Goal: Find specific page/section: Find specific page/section

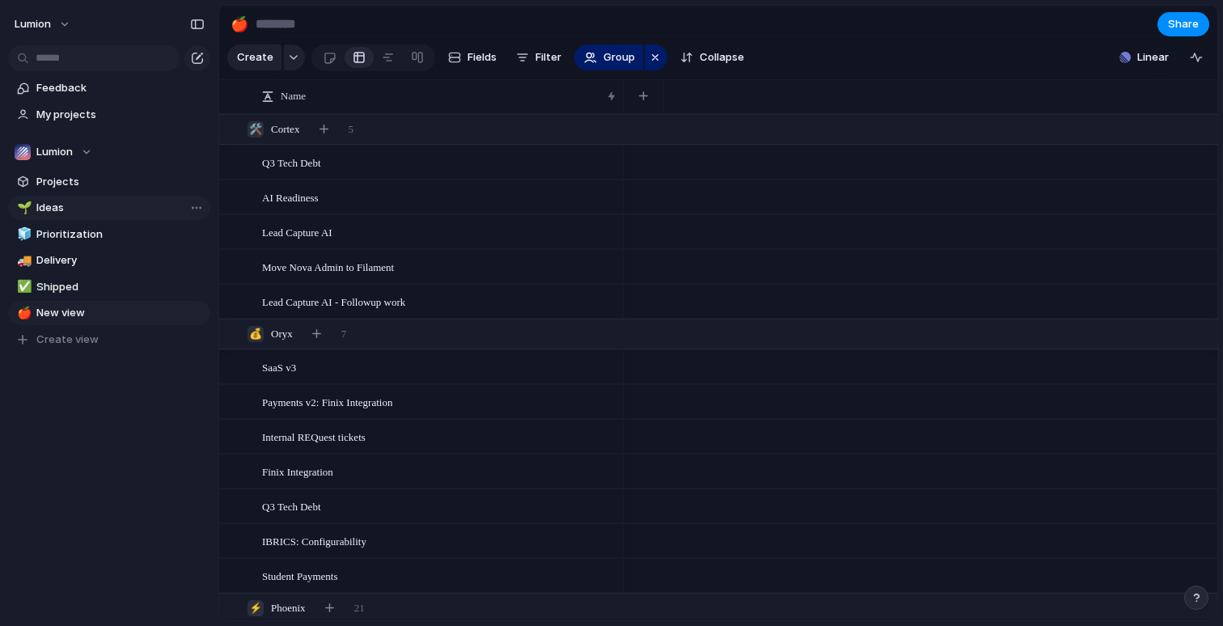
click at [45, 213] on span "Ideas" at bounding box center [120, 208] width 168 height 16
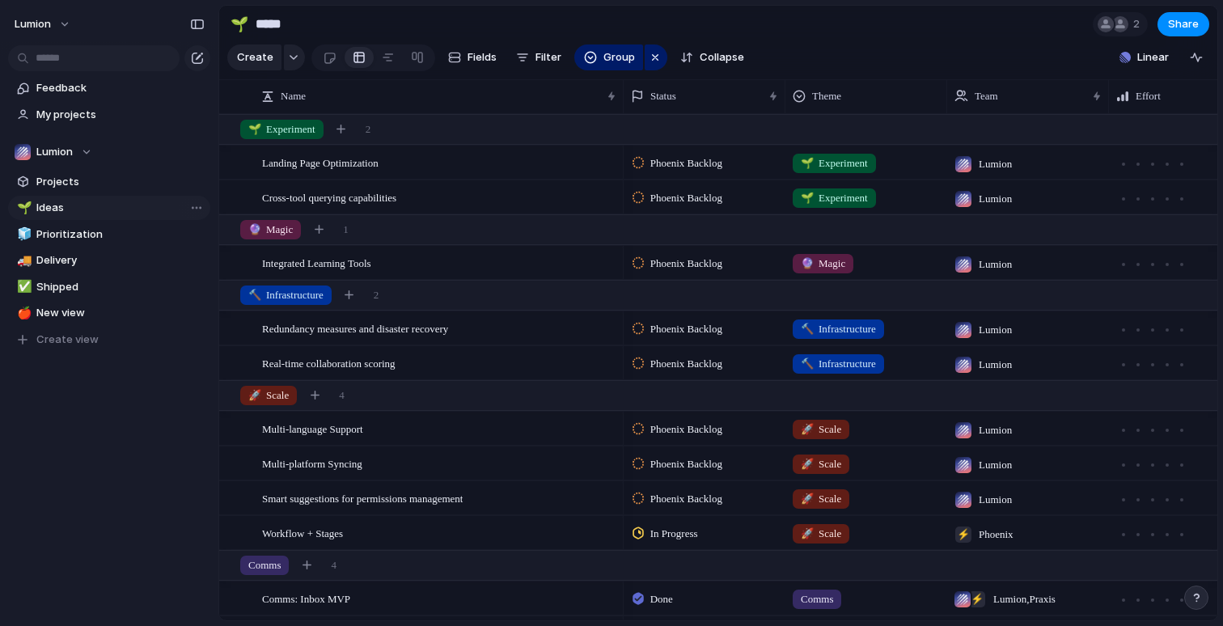
type input "*****"
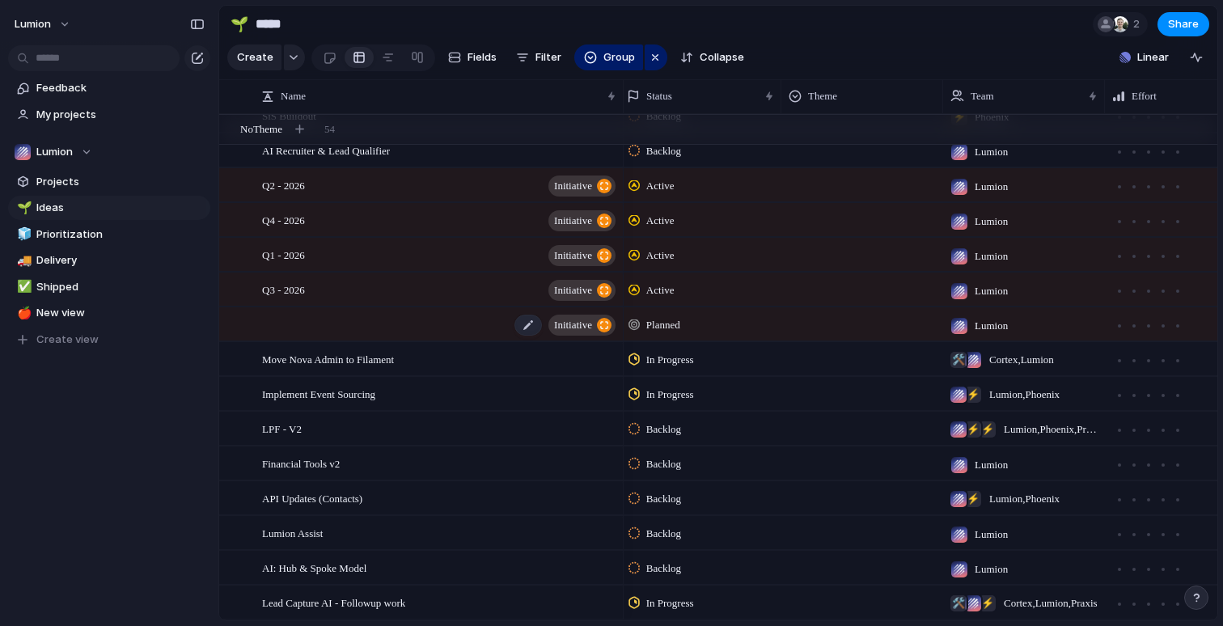
click at [400, 315] on div "initiative" at bounding box center [440, 324] width 356 height 33
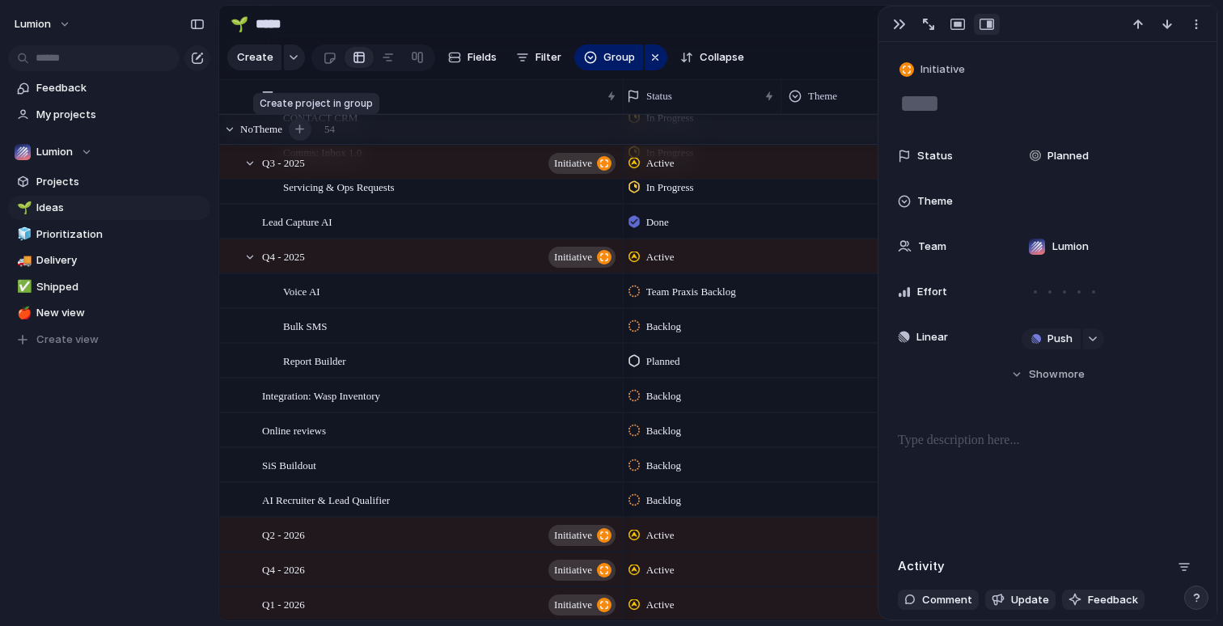
click at [304, 128] on div "button" at bounding box center [299, 129] width 9 height 9
